Goal: Task Accomplishment & Management: Manage account settings

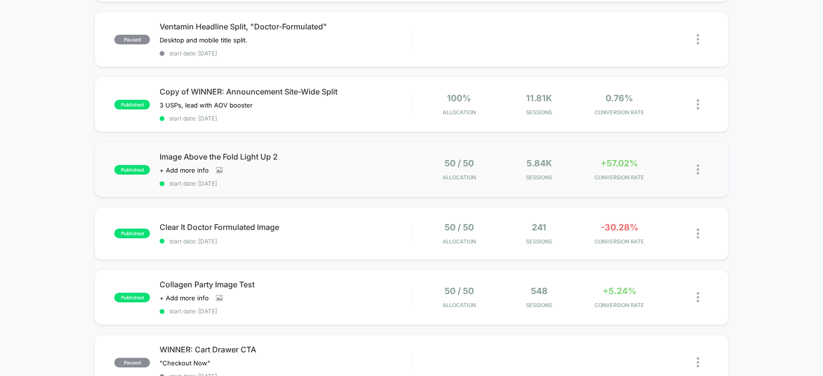
scroll to position [157, 0]
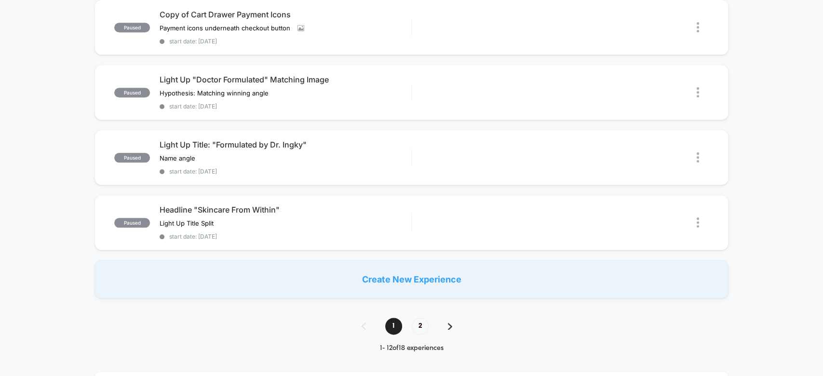
scroll to position [622, 0]
click at [648, 86] on div "Start" at bounding box center [652, 92] width 49 height 22
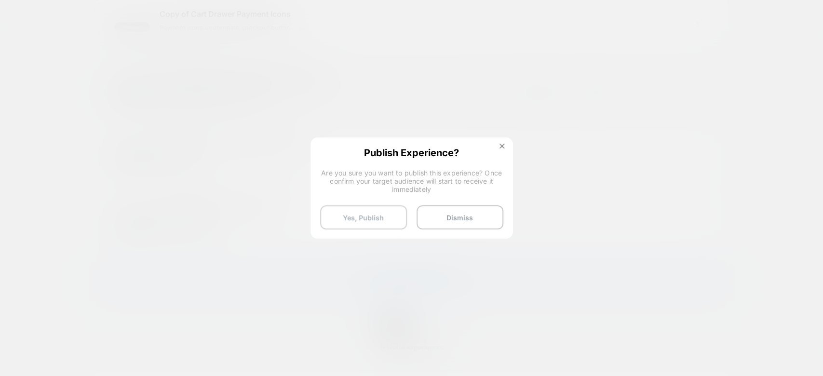
click at [340, 219] on button "Yes, Publish" at bounding box center [363, 217] width 87 height 24
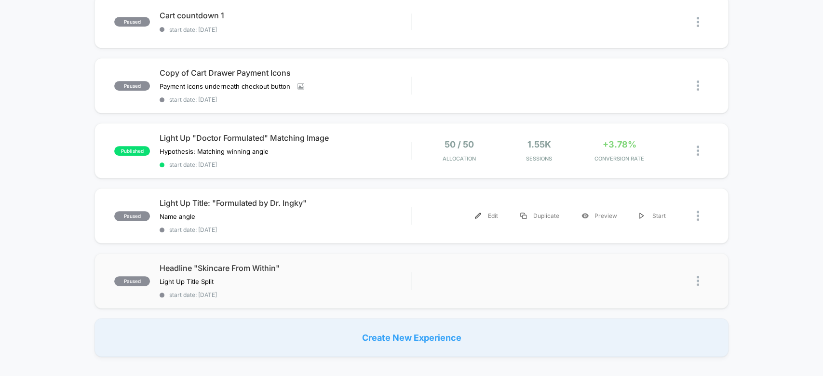
scroll to position [553, 0]
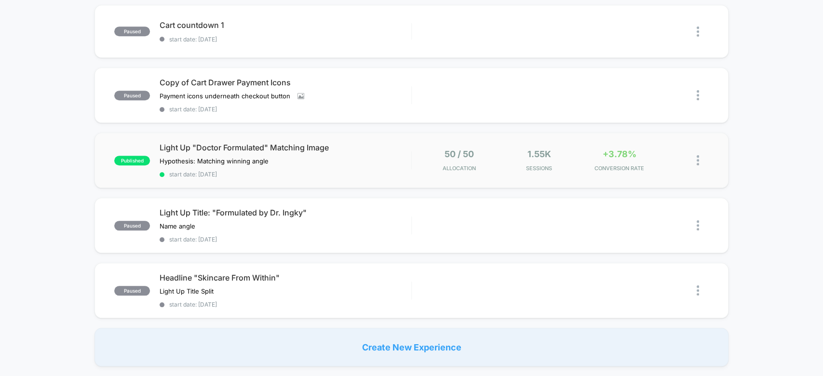
click at [698, 155] on img at bounding box center [698, 160] width 2 height 10
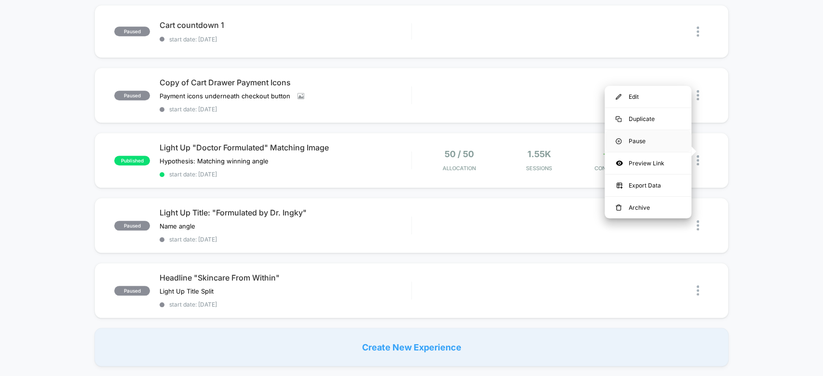
click at [655, 137] on div "Pause" at bounding box center [648, 141] width 87 height 22
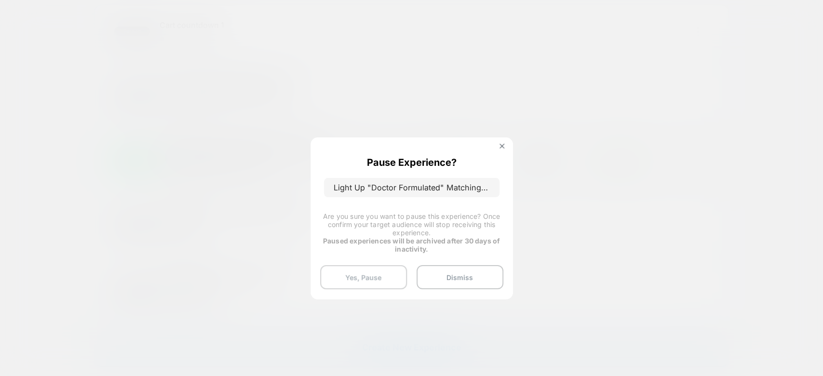
drag, startPoint x: 360, startPoint y: 264, endPoint x: 370, endPoint y: 277, distance: 16.8
click at [370, 277] on div "Pause Experience? Light Up "Doctor Formulated" Matching Image Are you sure you …" at bounding box center [411, 217] width 202 height 161
click at [370, 277] on button "Yes, Pause" at bounding box center [363, 277] width 87 height 24
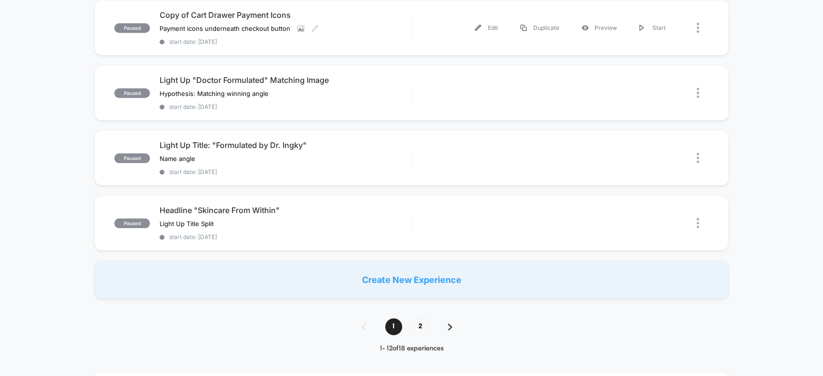
scroll to position [645, 0]
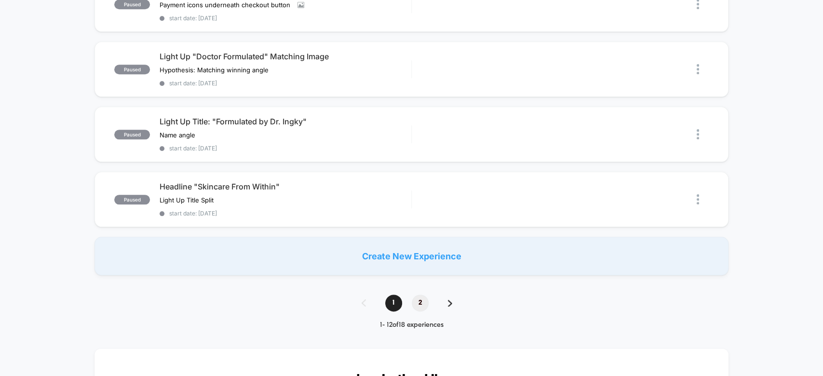
click at [424, 295] on span "2" at bounding box center [420, 303] width 17 height 17
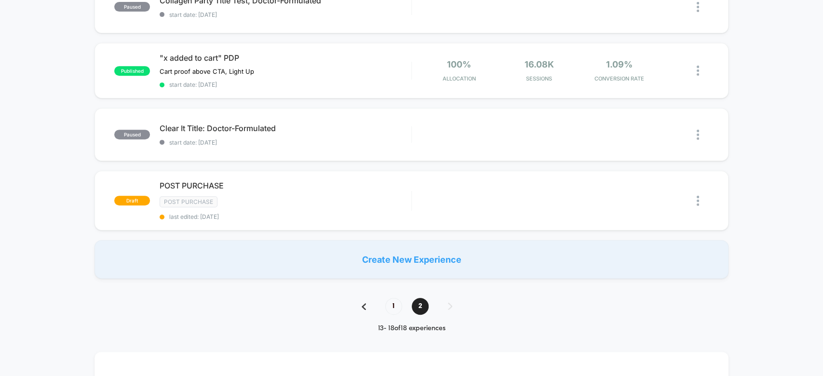
scroll to position [256, 0]
click at [475, 60] on icon at bounding box center [476, 63] width 7 height 7
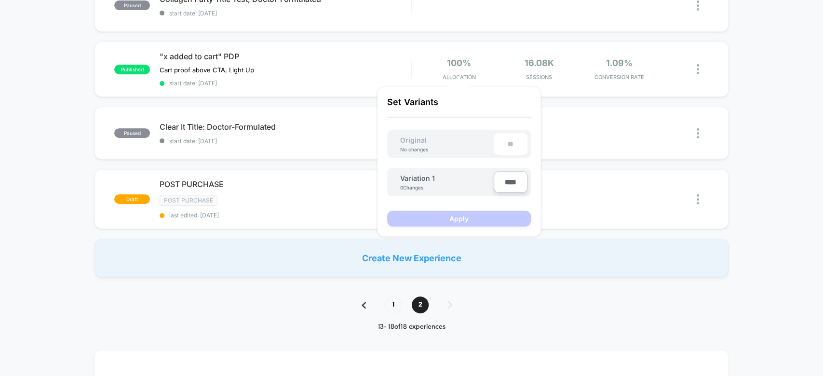
click at [513, 182] on input "****" at bounding box center [511, 182] width 34 height 22
type input "***"
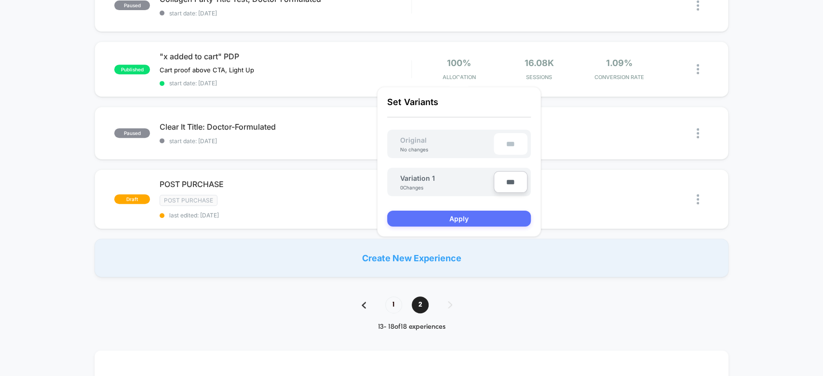
click at [482, 217] on button "Apply" at bounding box center [459, 219] width 144 height 16
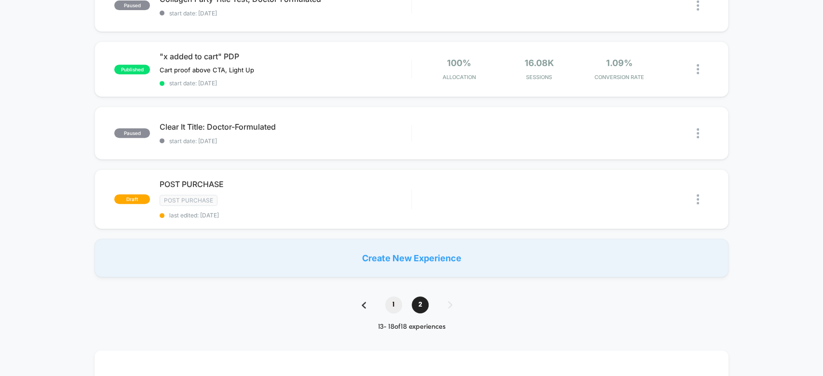
click at [399, 298] on span "1" at bounding box center [393, 304] width 17 height 17
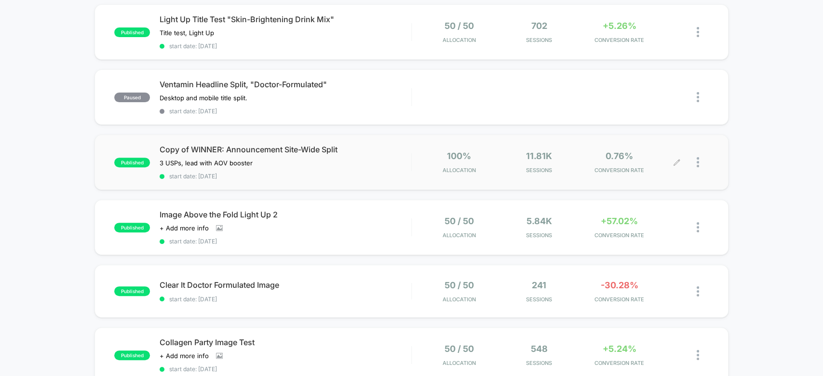
scroll to position [136, 0]
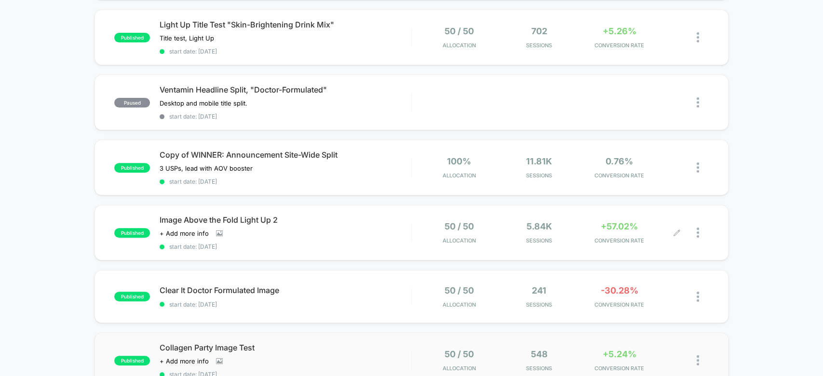
scroll to position [154, 0]
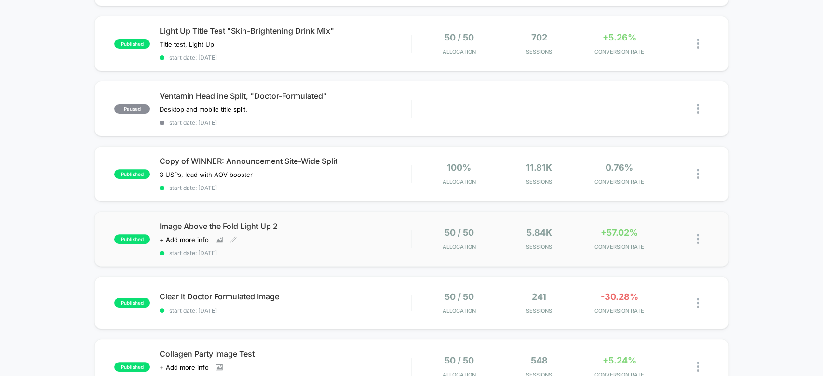
click at [393, 221] on span "Image Above the Fold Light Up 2" at bounding box center [285, 226] width 251 height 10
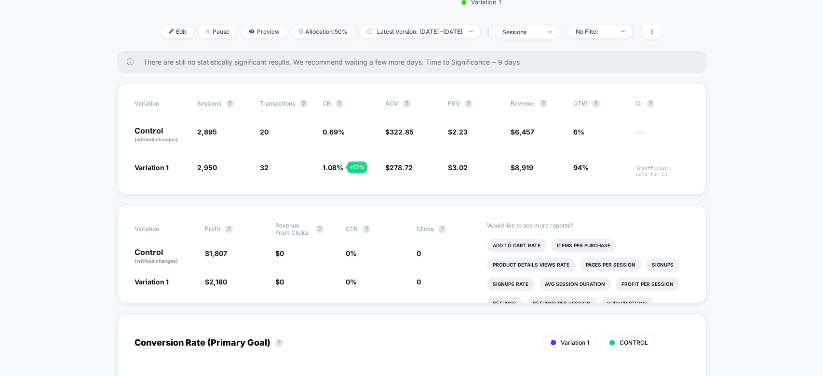
scroll to position [297, 0]
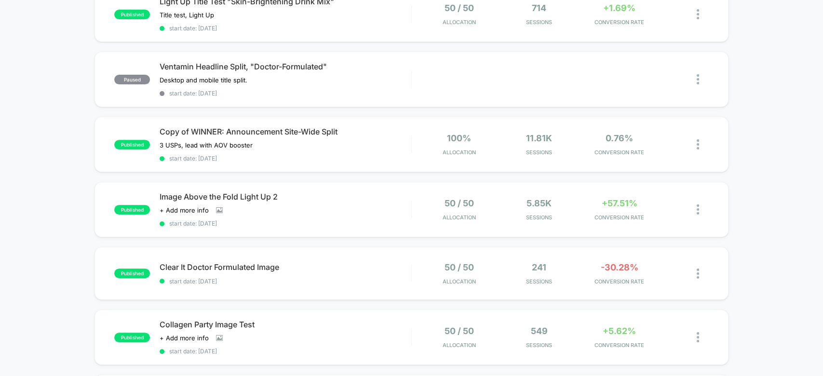
scroll to position [195, 0]
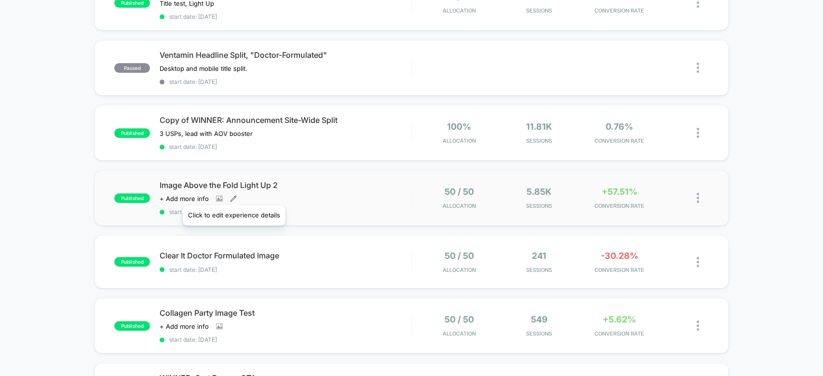
click at [233, 195] on icon at bounding box center [233, 198] width 7 height 7
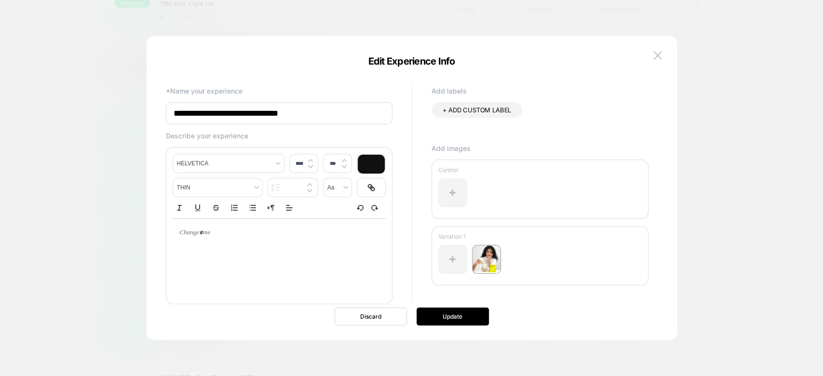
click at [320, 121] on input "**********" at bounding box center [279, 113] width 227 height 22
type input "**********"
click at [459, 312] on button "Update" at bounding box center [453, 317] width 72 height 18
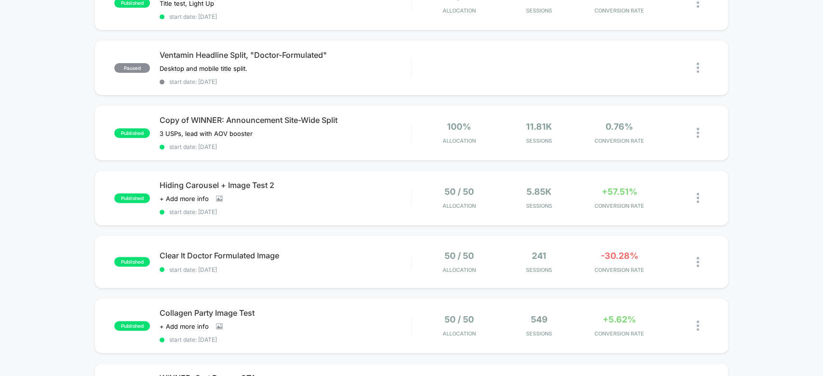
click at [733, 109] on div "paused Light Up "Doctor Formulated" Matching Image Hypothesis: Matching winning…" at bounding box center [411, 317] width 823 height 815
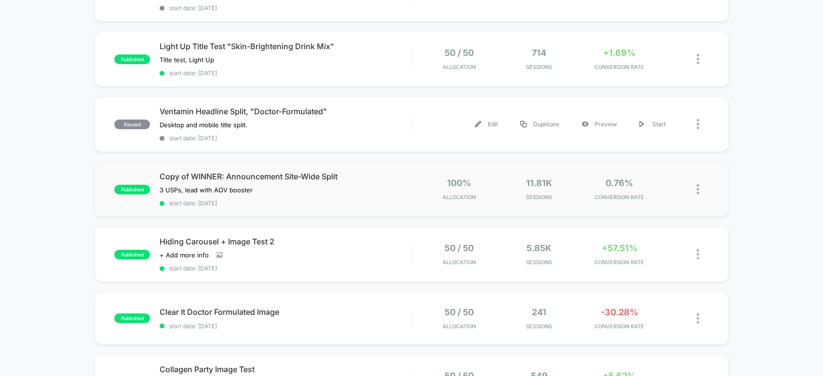
scroll to position [138, 0]
click at [508, 195] on span "Sessions" at bounding box center [538, 197] width 75 height 7
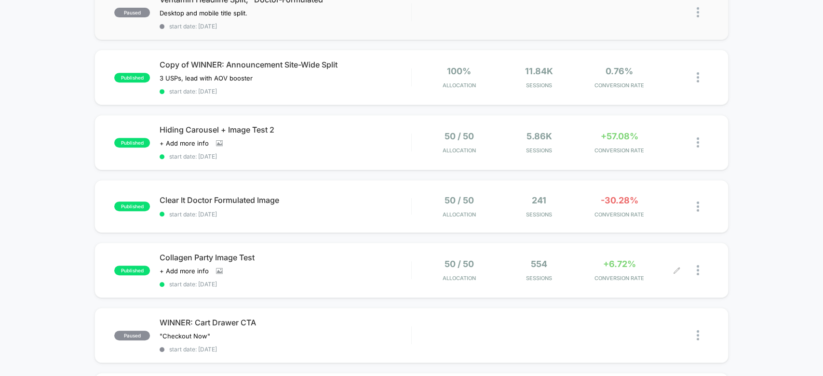
scroll to position [199, 0]
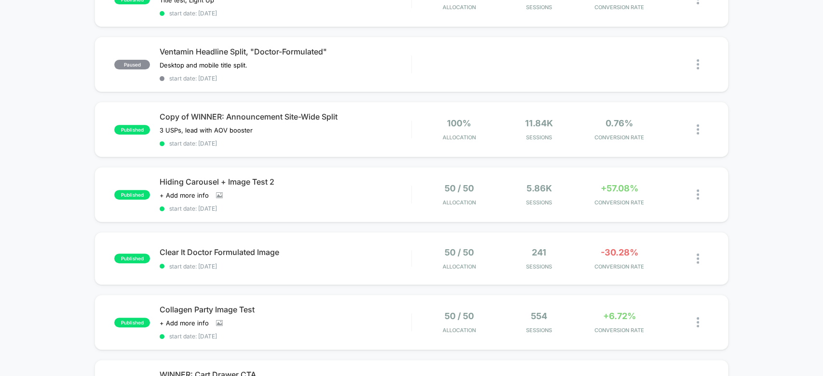
click at [46, 265] on div "paused Light Up "Doctor Formulated" Matching Image Hypothesis: Matching winning…" at bounding box center [411, 313] width 823 height 815
click at [334, 191] on div "Click to view images Click to edit experience details + Add more info" at bounding box center [248, 195] width 176 height 8
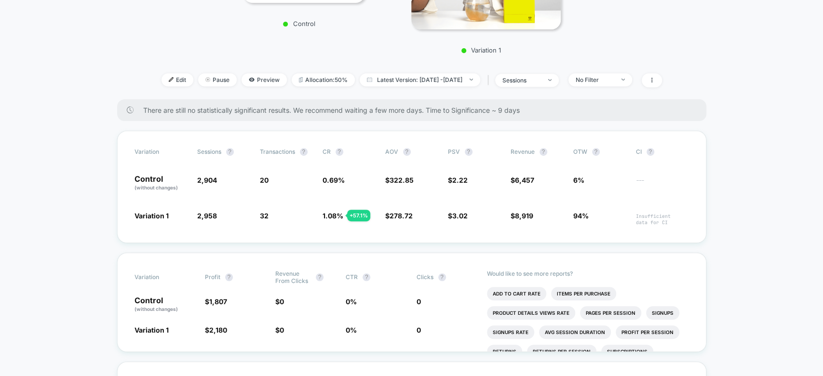
scroll to position [257, 0]
